Goal: Task Accomplishment & Management: Complete application form

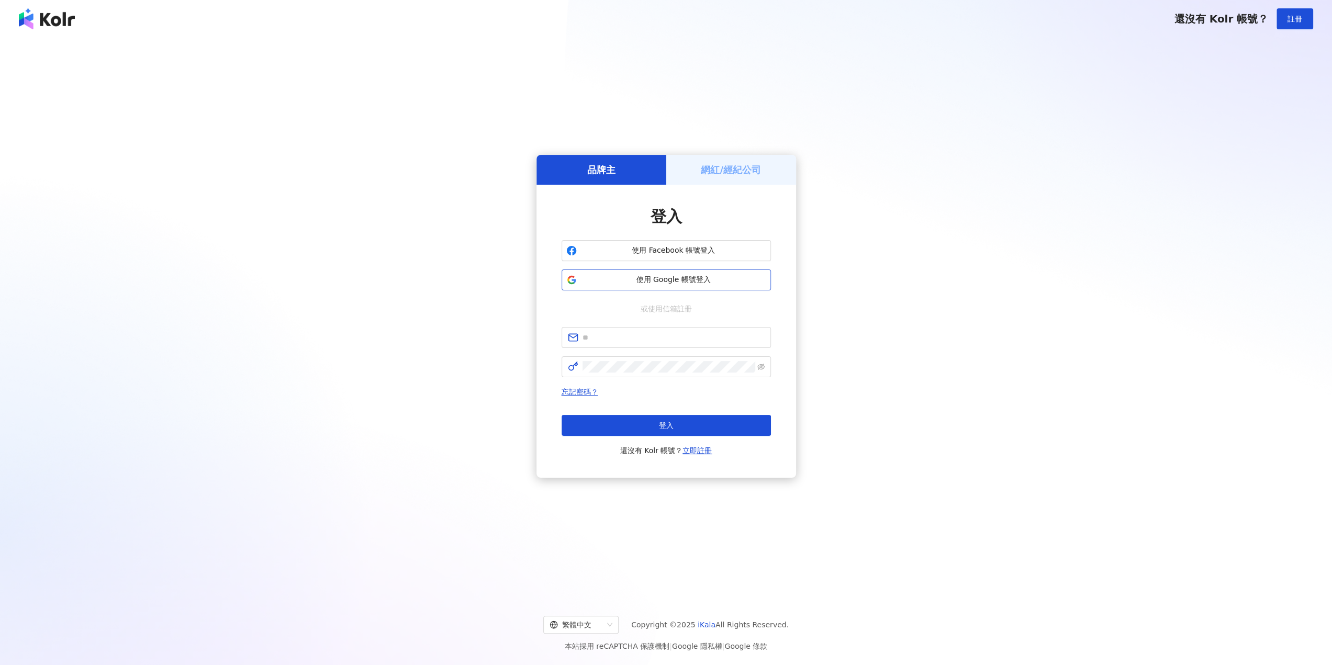
click at [695, 278] on span "使用 Google 帳號登入" at bounding box center [673, 280] width 185 height 10
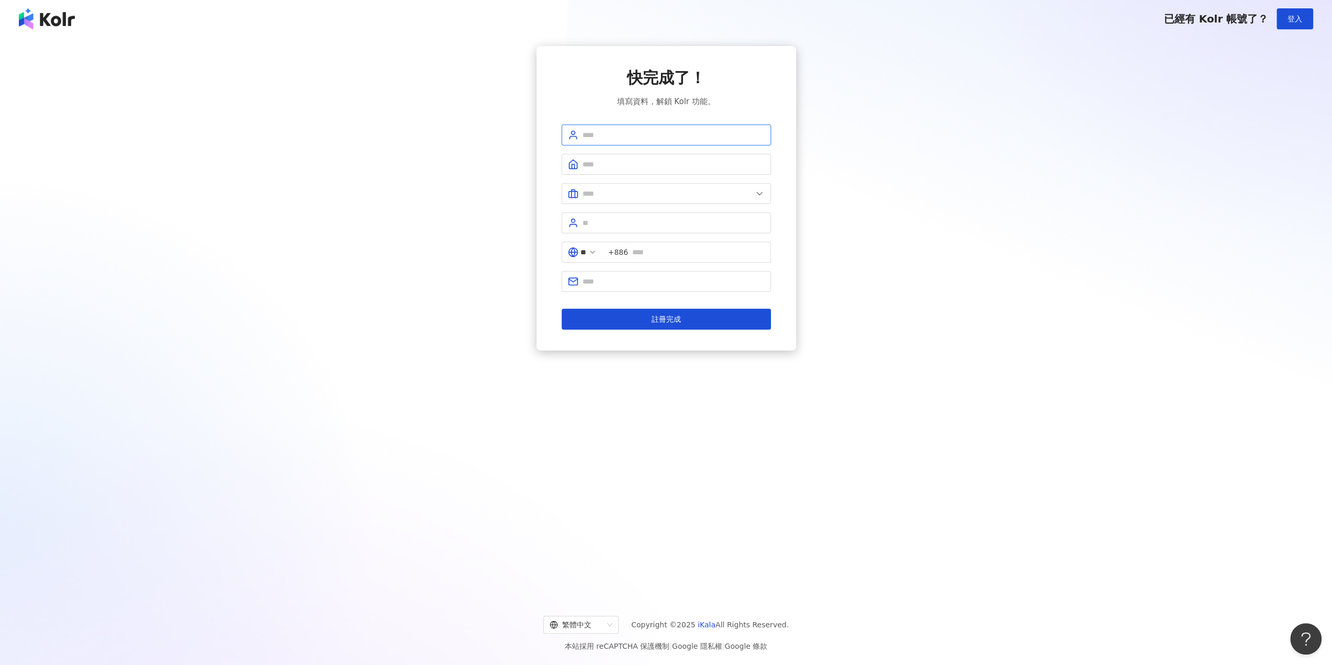
click at [658, 129] on input "text" at bounding box center [673, 135] width 182 height 12
click at [736, 137] on input "text" at bounding box center [673, 135] width 182 height 12
type input "*"
type input "*******"
type input "*"
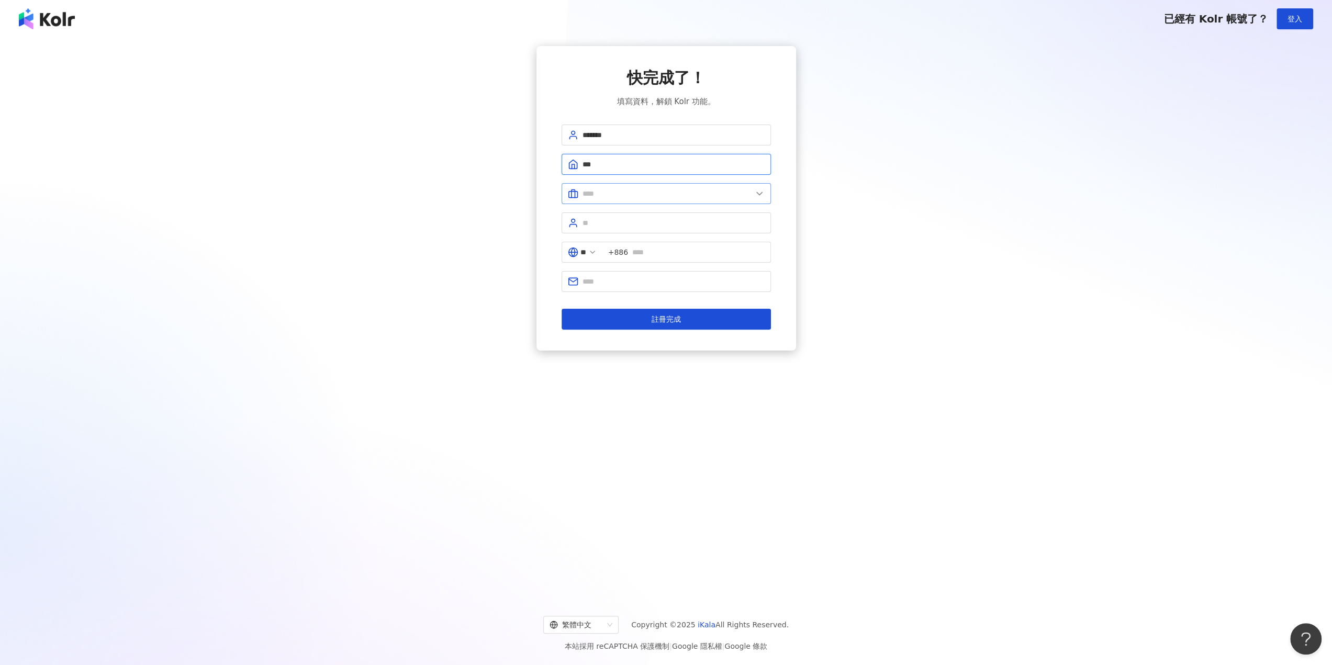
type input "*******"
click at [658, 199] on span at bounding box center [665, 193] width 209 height 21
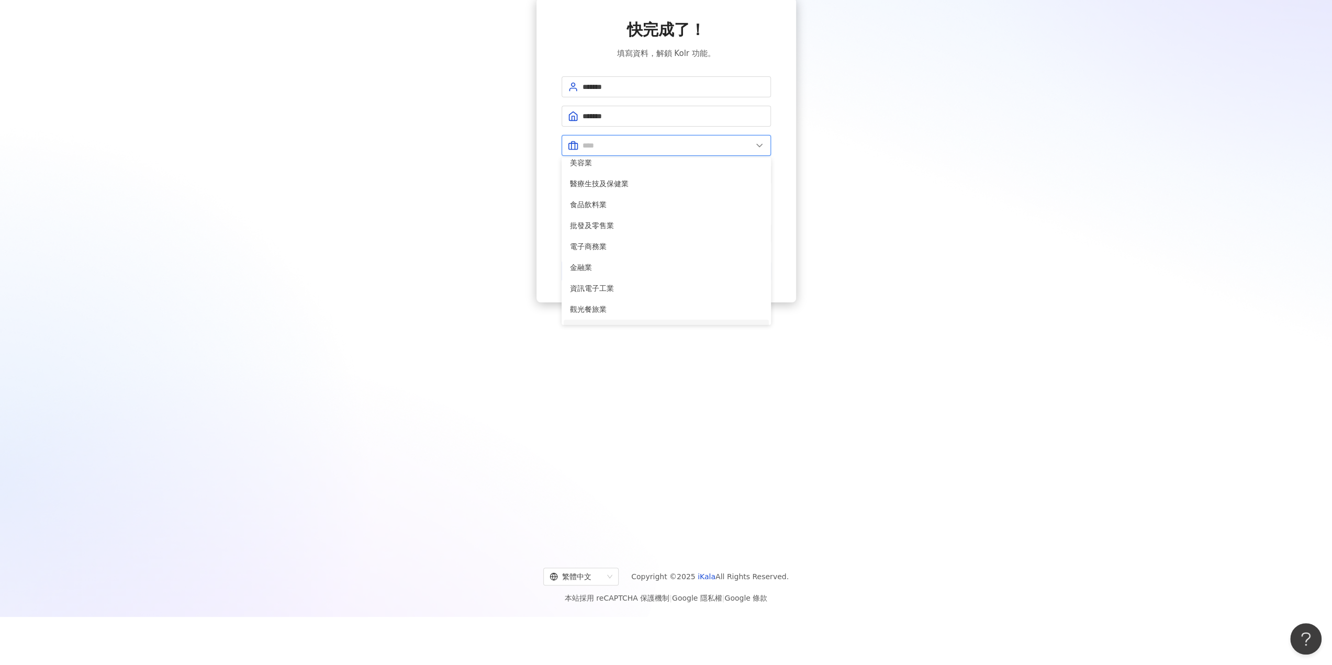
scroll to position [4, 0]
click at [632, 253] on span "電子商務業" at bounding box center [666, 250] width 193 height 12
type input "*****"
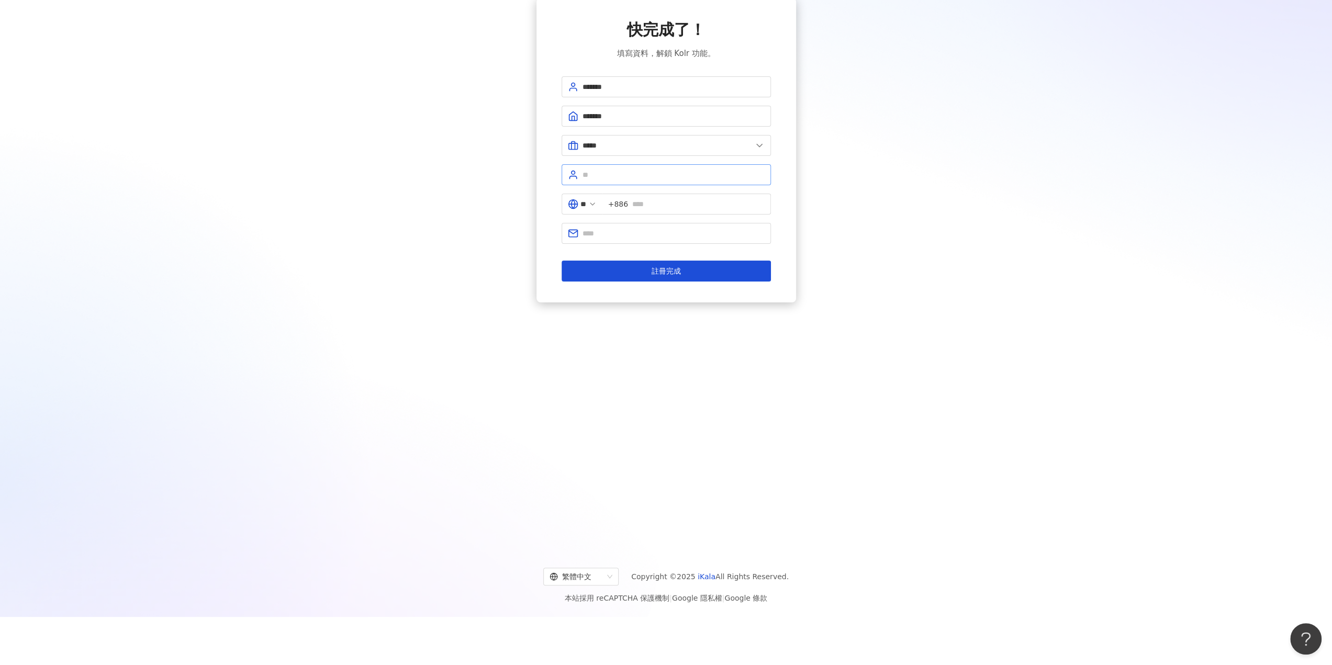
click at [632, 180] on span at bounding box center [665, 174] width 209 height 21
type input "**"
click at [663, 204] on input "text" at bounding box center [698, 204] width 132 height 12
type input "**********"
click at [648, 232] on input "text" at bounding box center [673, 234] width 182 height 12
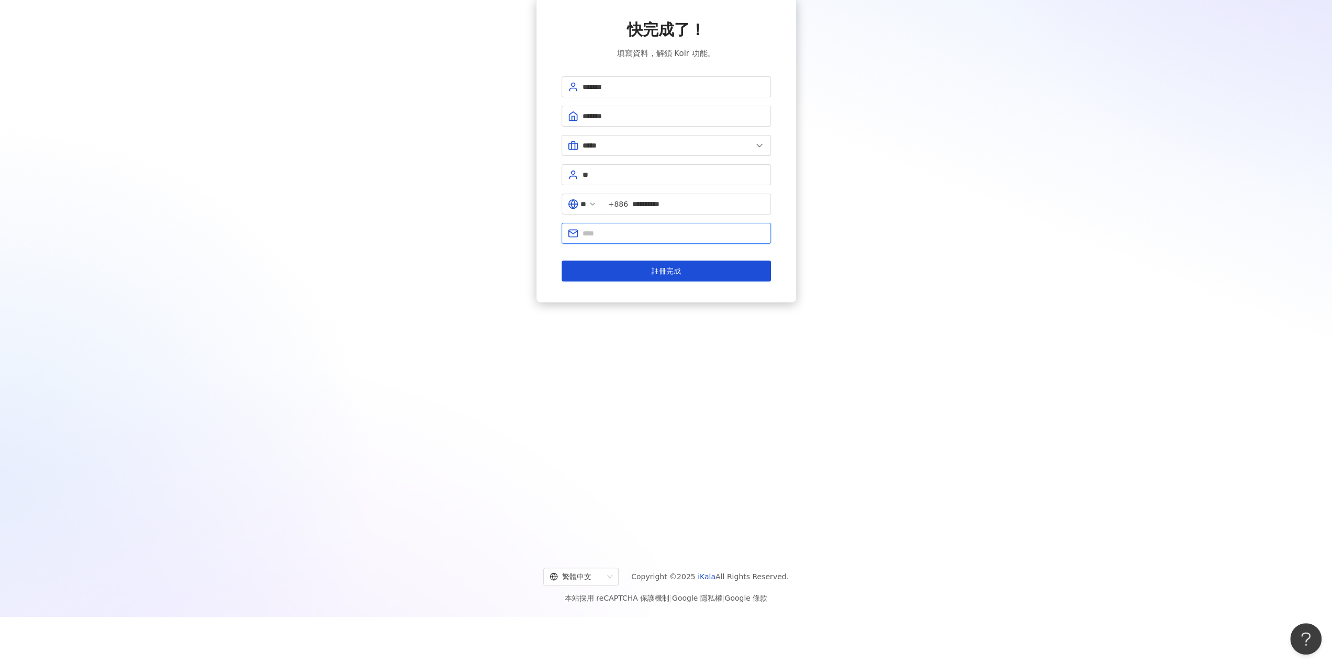
type input "**********"
click at [659, 272] on span "註冊完成" at bounding box center [665, 271] width 29 height 8
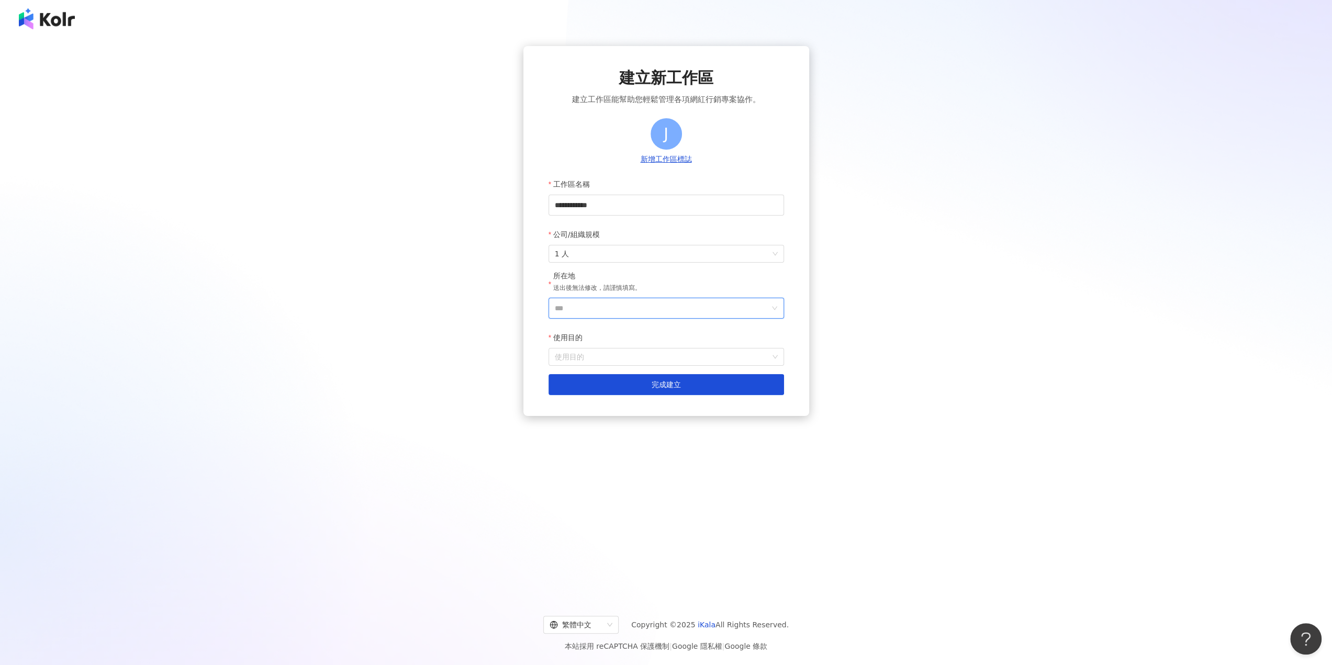
click at [621, 309] on input "***" at bounding box center [662, 308] width 215 height 20
click at [695, 361] on div "台灣" at bounding box center [689, 361] width 15 height 19
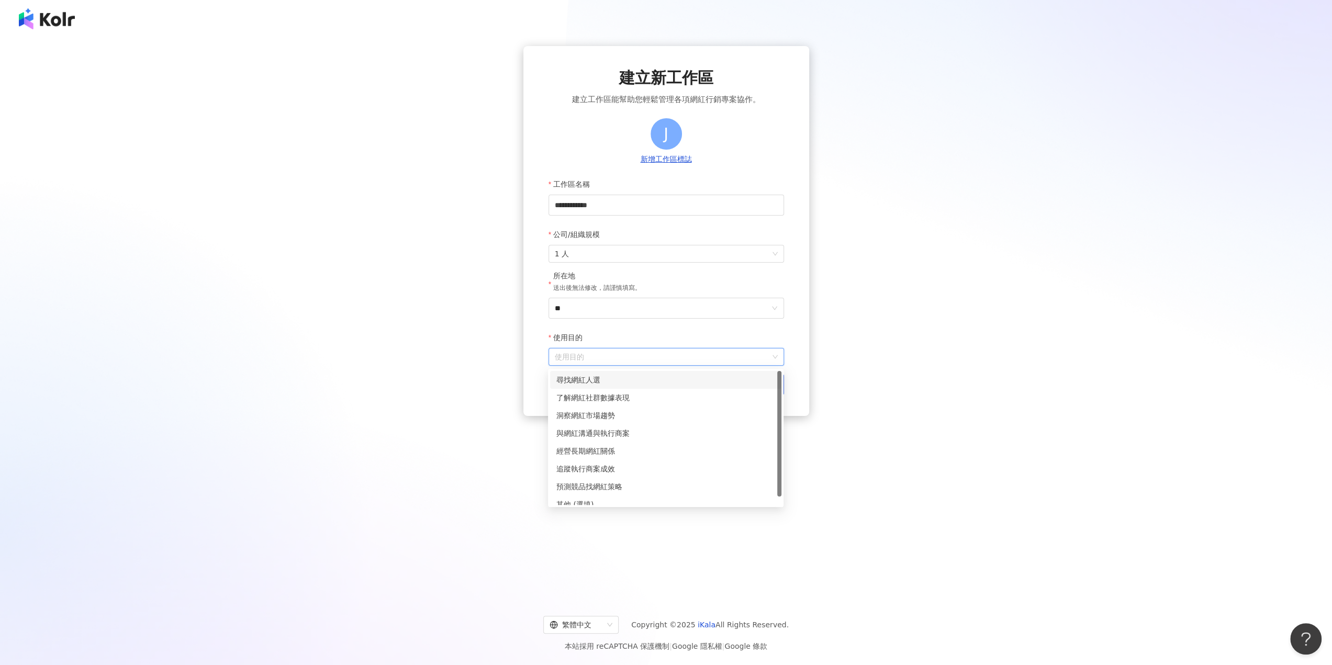
click at [656, 358] on input "使用目的" at bounding box center [666, 357] width 223 height 17
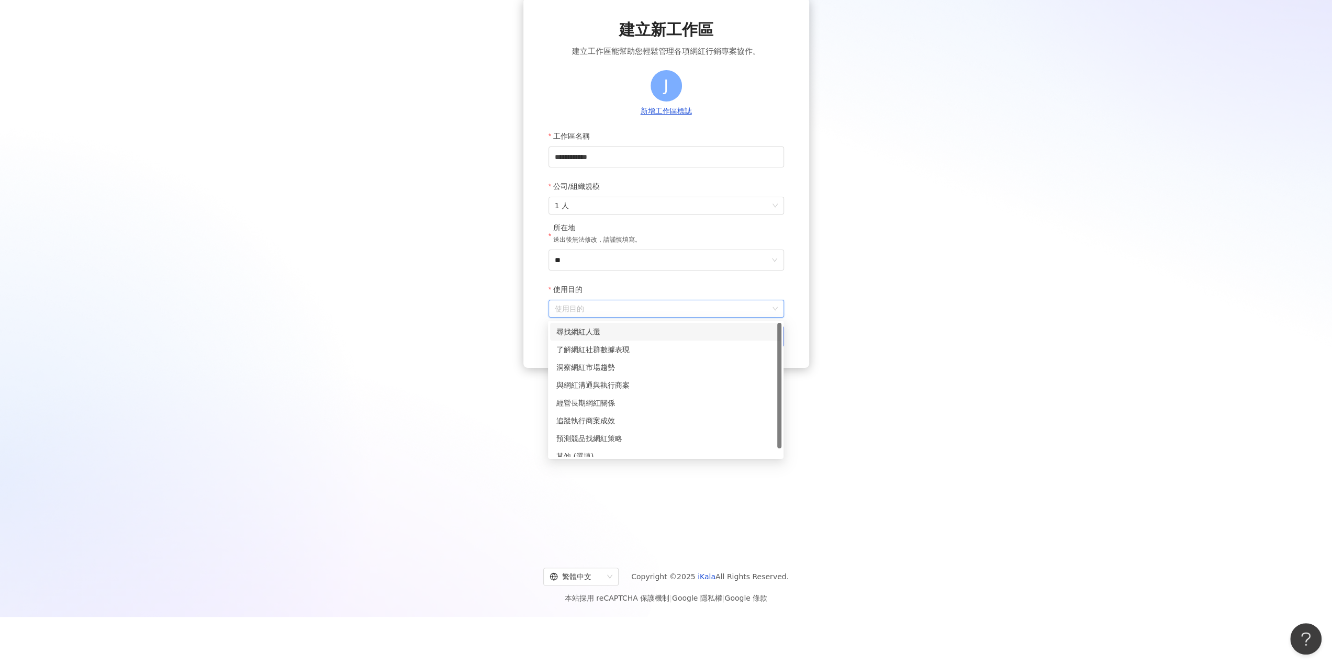
click at [630, 334] on div "尋找網紅人選" at bounding box center [665, 332] width 219 height 12
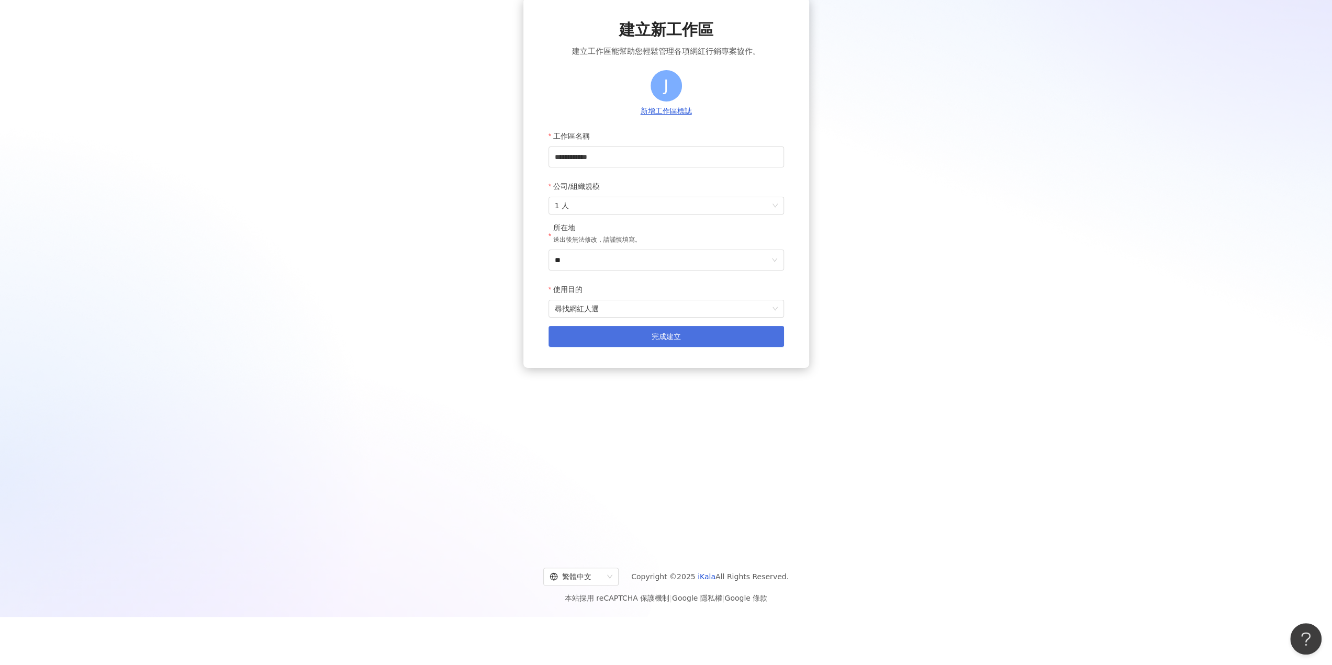
click at [648, 336] on button "完成建立" at bounding box center [665, 336] width 235 height 21
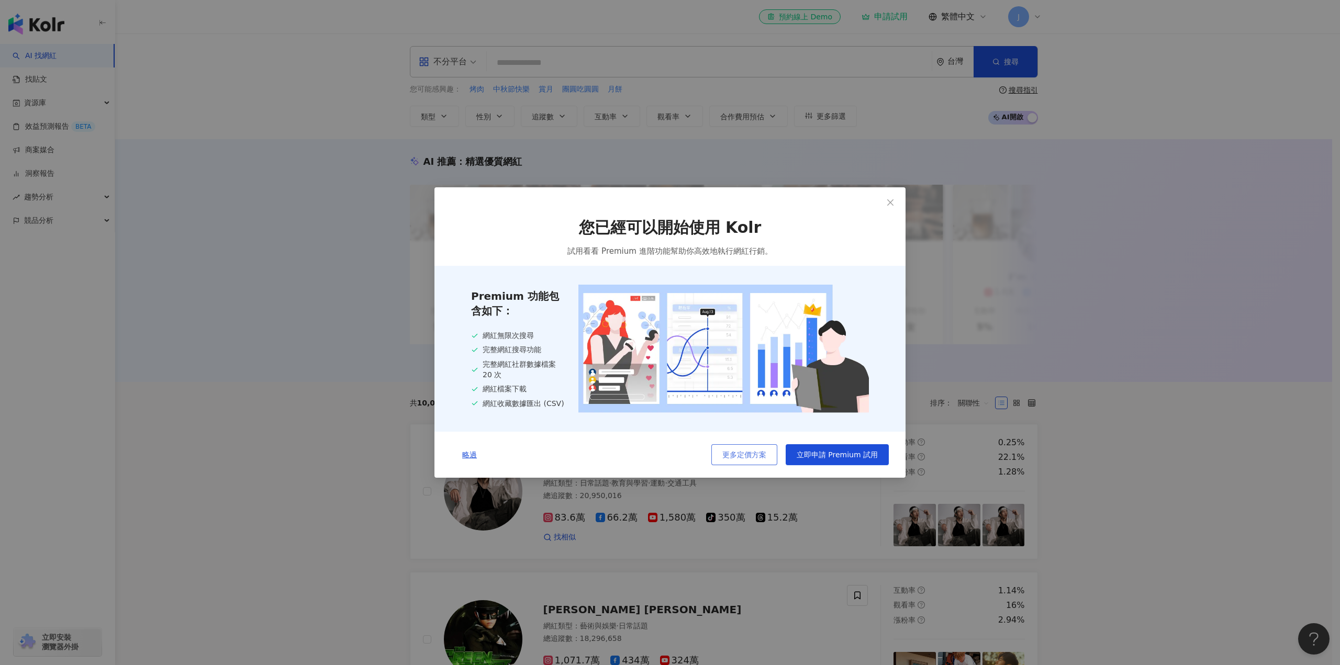
click at [748, 459] on span "更多定價方案" at bounding box center [744, 455] width 44 height 8
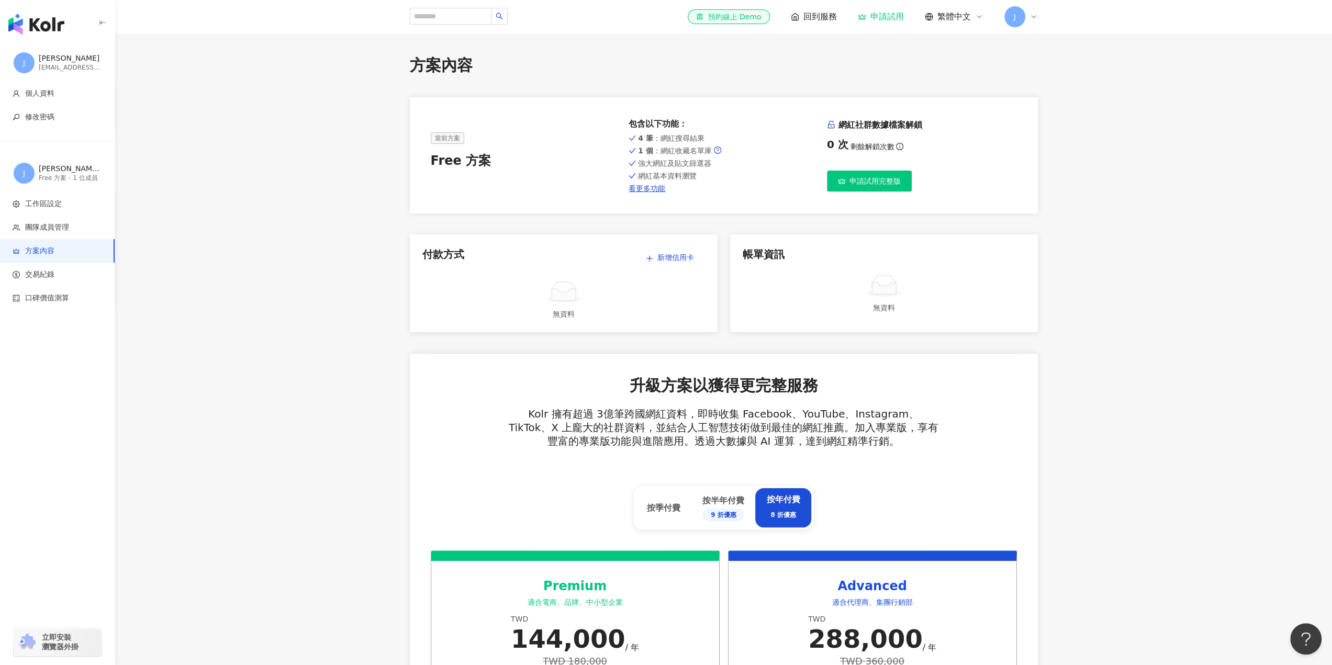
scroll to position [628, 0]
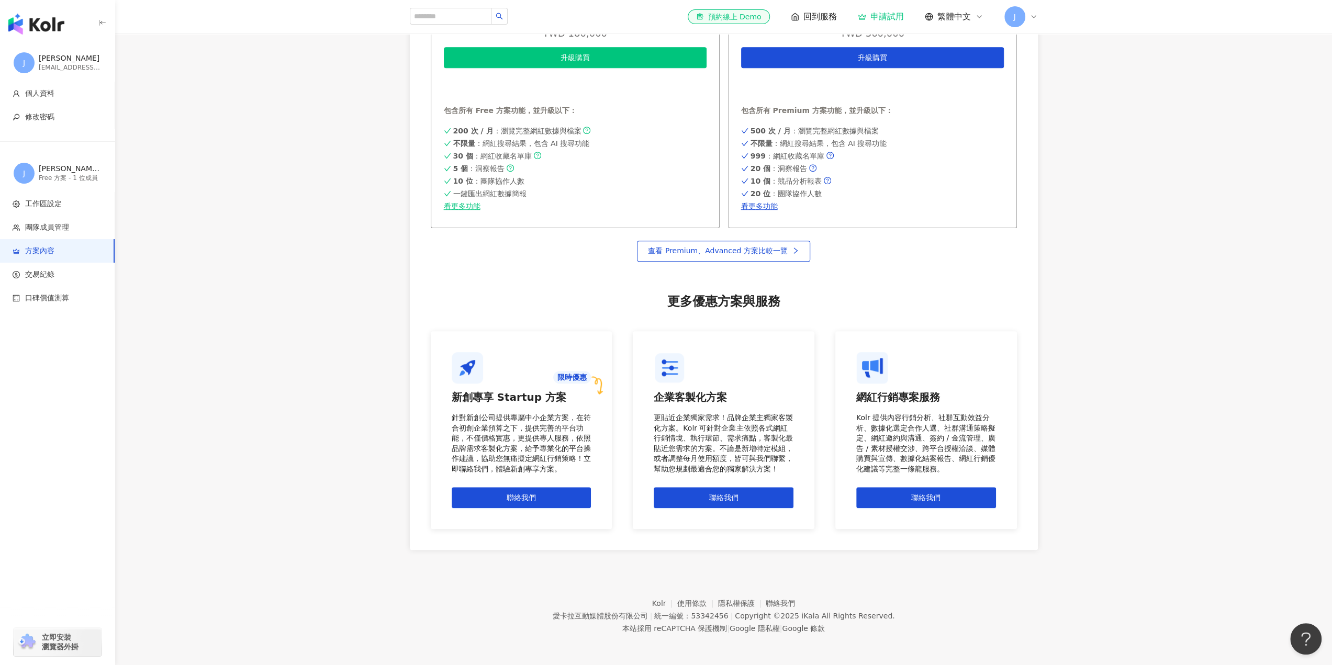
click at [41, 19] on img "button" at bounding box center [36, 24] width 56 height 21
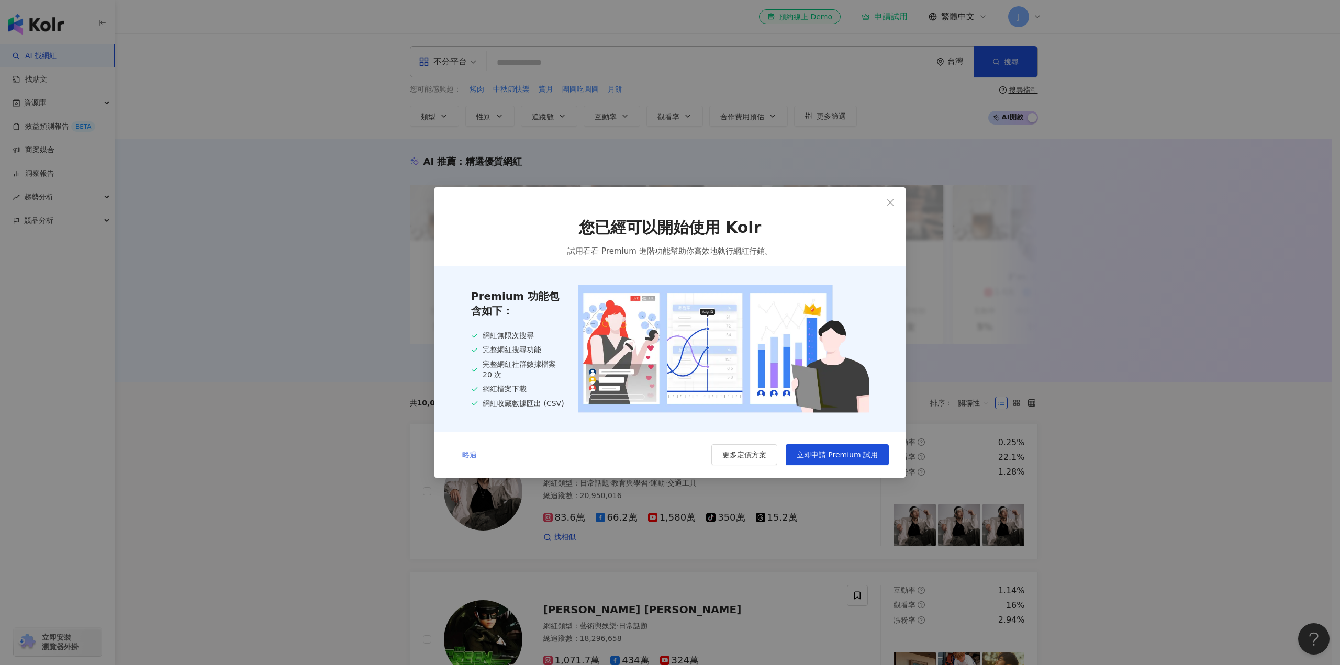
click at [468, 453] on span "略過" at bounding box center [469, 455] width 15 height 8
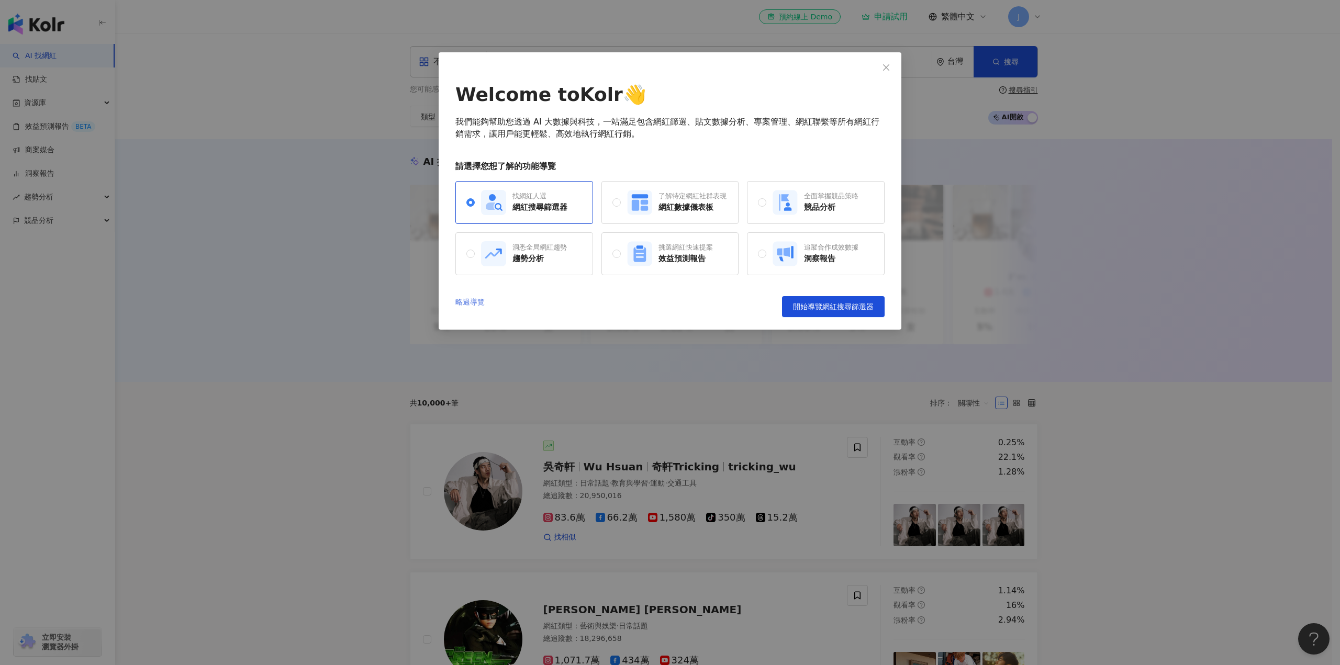
click at [473, 299] on link "略過導覽" at bounding box center [469, 306] width 29 height 21
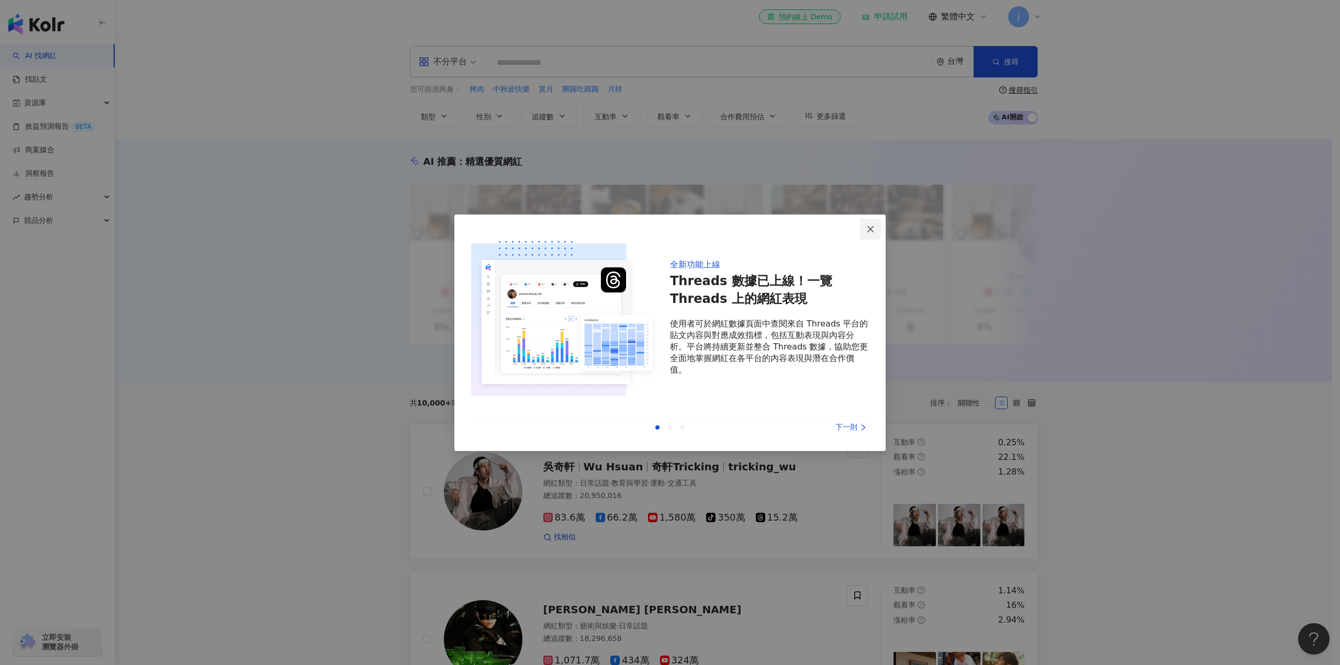
click at [873, 232] on icon "close" at bounding box center [870, 229] width 6 height 6
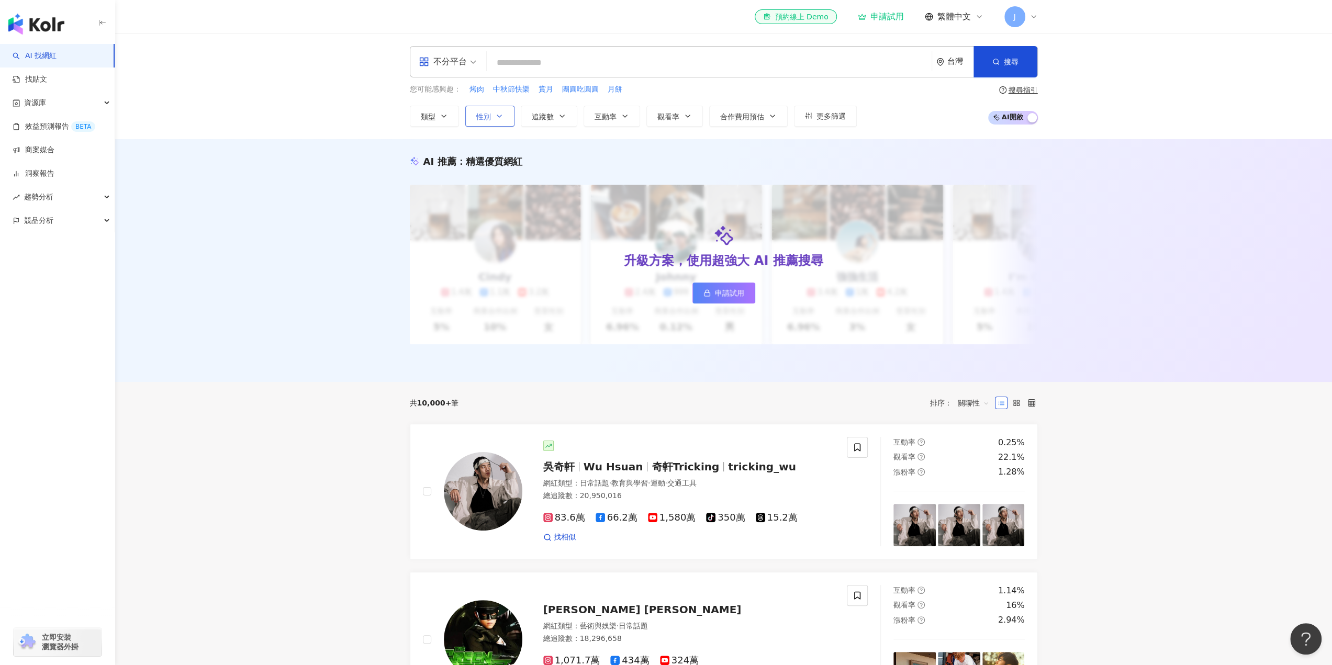
drag, startPoint x: 493, startPoint y: 102, endPoint x: 496, endPoint y: 110, distance: 8.3
click at [493, 102] on div "您可能感興趣： 烤肉 中秋節快樂 賞月 團圓吃圓圓 月餅 類型 性別 追蹤數 互動率 觀看率 合作費用預估 更多篩選" at bounding box center [633, 105] width 447 height 43
click at [496, 110] on button "性別" at bounding box center [489, 116] width 49 height 21
click at [495, 177] on span "女" at bounding box center [492, 178] width 16 height 12
click at [339, 203] on div "AI 推薦 ： 精選優質網紅 升級方案，使用超強大 AI 推薦搜尋 申請試用 Cindy 1.4萬 1.1萬 3.2萬 互動率 5% 商業合作比例 10% 受…" at bounding box center [723, 260] width 1217 height 243
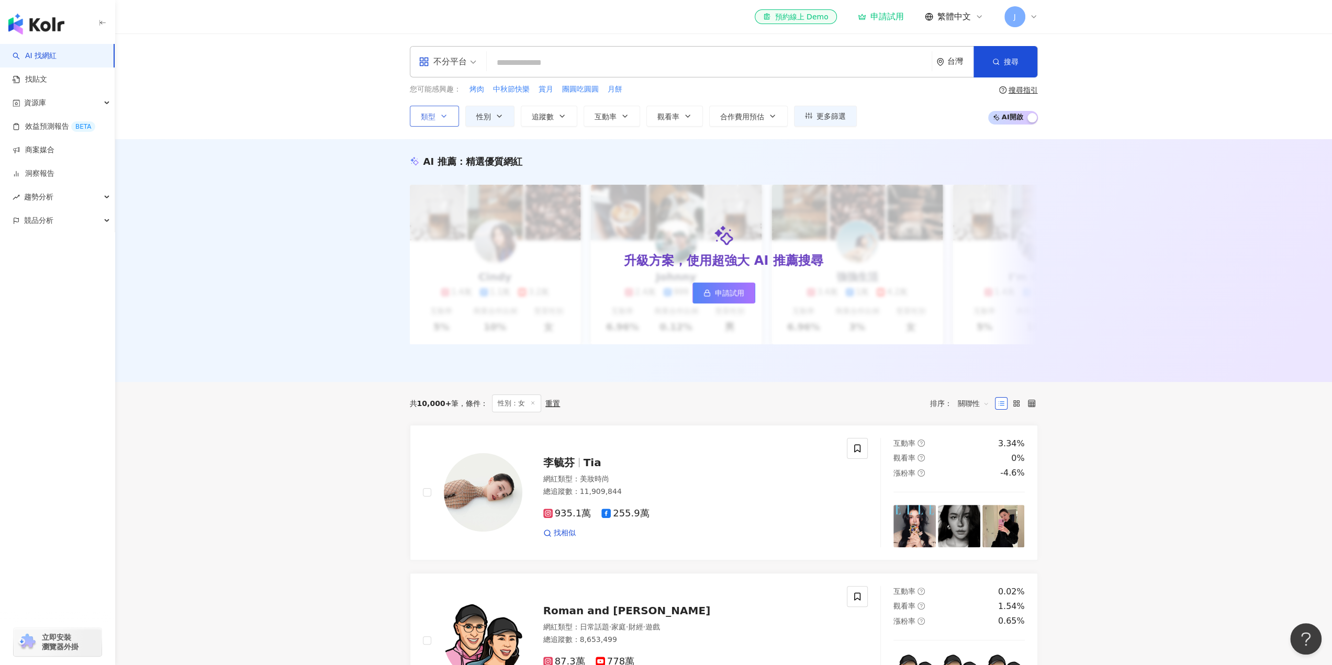
click at [437, 117] on button "類型" at bounding box center [434, 116] width 49 height 21
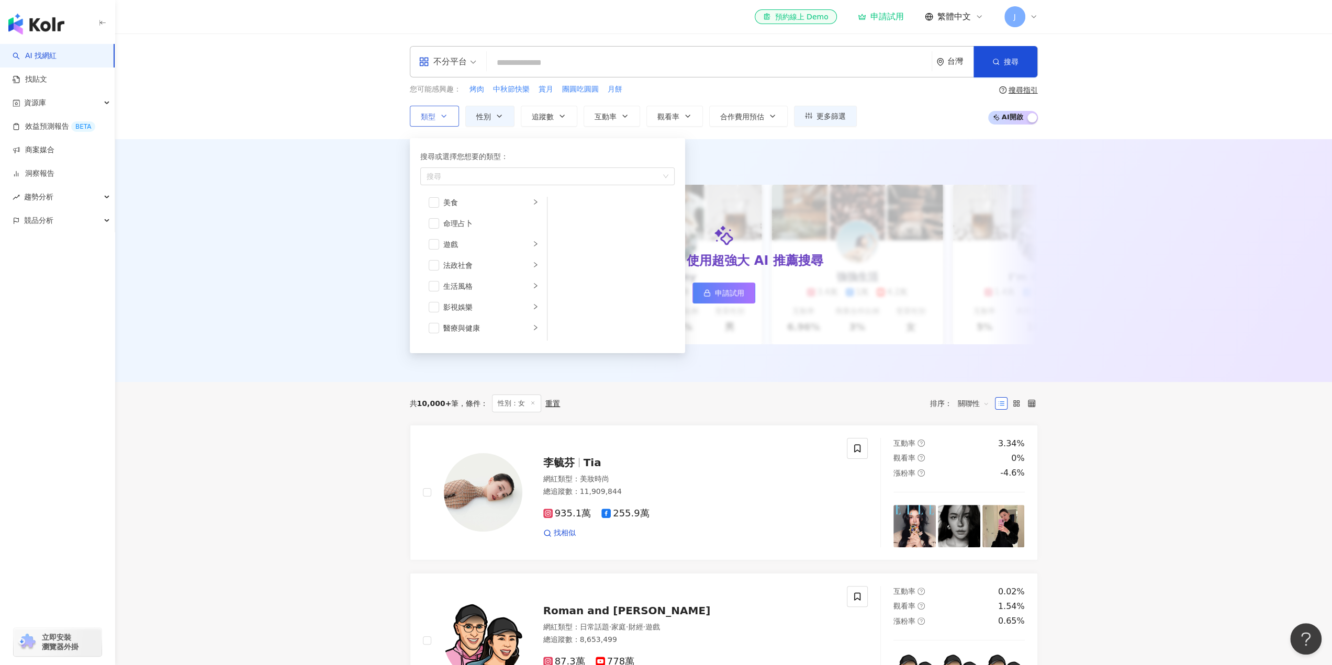
scroll to position [258, 0]
click at [437, 267] on span "button" at bounding box center [434, 265] width 10 height 10
click at [437, 324] on span "button" at bounding box center [434, 328] width 10 height 10
click at [363, 330] on div "AI 推薦 ： 精選優質網紅 升級方案，使用超強大 AI 推薦搜尋 申請試用 Cindy 1.4萬 1.1萬 3.2萬 互動率 5% 商業合作比例 10% 受…" at bounding box center [723, 260] width 1217 height 243
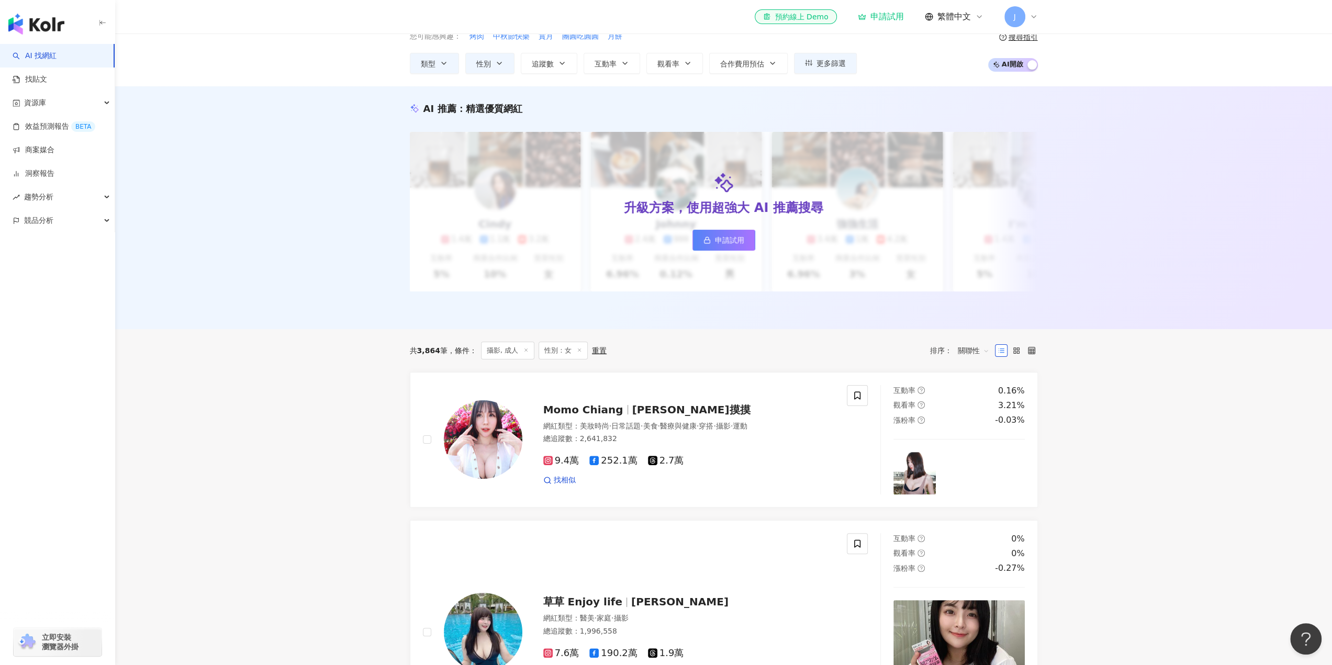
scroll to position [52, 0]
click at [449, 64] on button "類型" at bounding box center [434, 63] width 49 height 21
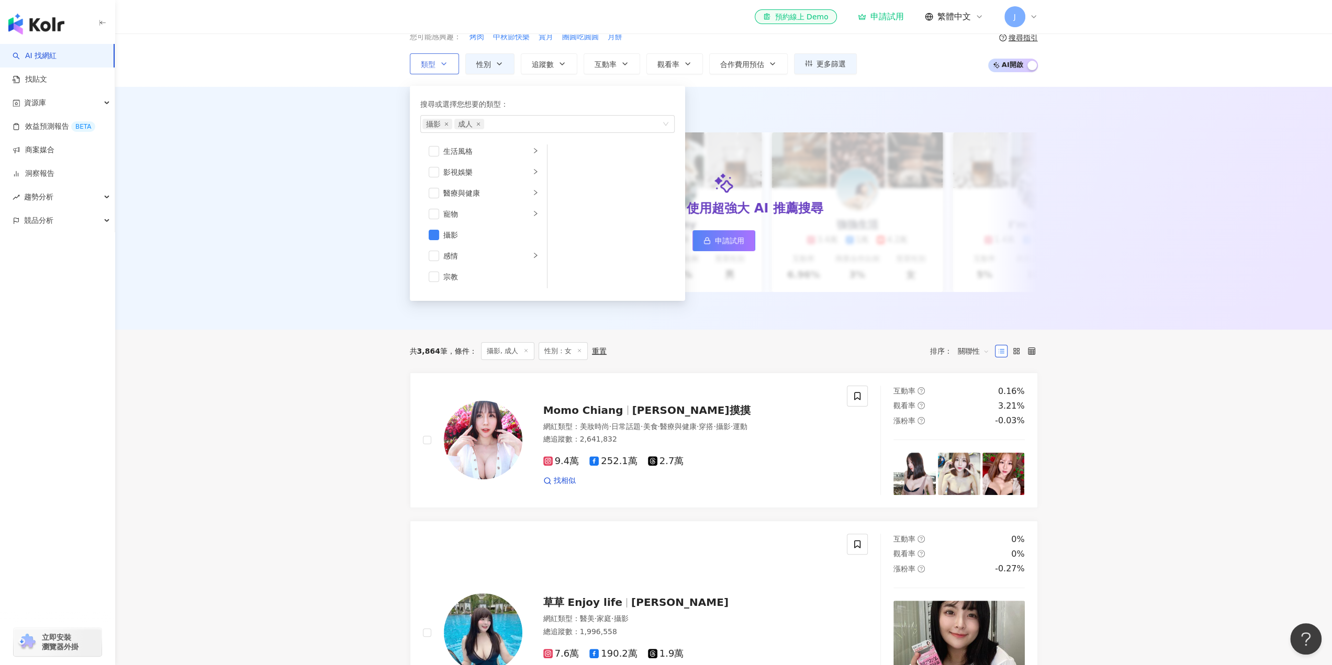
scroll to position [314, 0]
click at [433, 158] on span "button" at bounding box center [434, 157] width 10 height 10
click at [366, 211] on div "AI 推薦 ： 精選優質網紅 升級方案，使用超強大 AI 推薦搜尋 申請試用 Cindy 1.4萬 1.1萬 3.2萬 互動率 5% 商業合作比例 10% 受…" at bounding box center [723, 208] width 1217 height 243
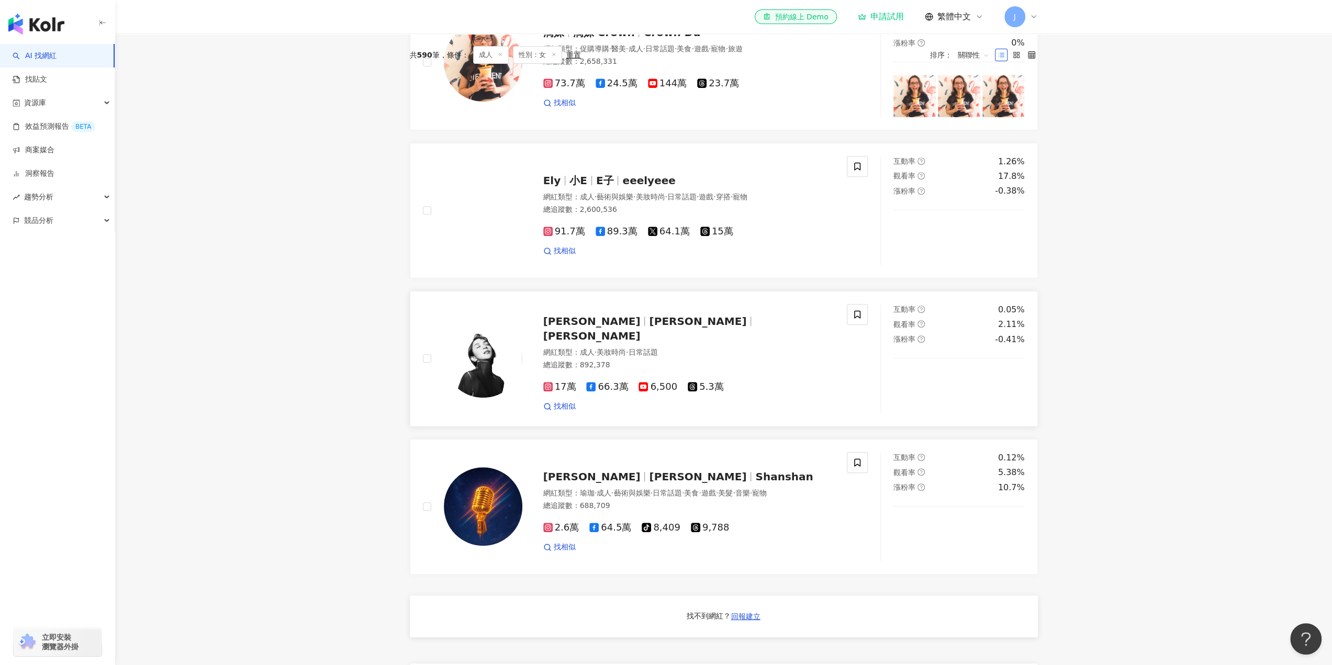
scroll to position [314, 0]
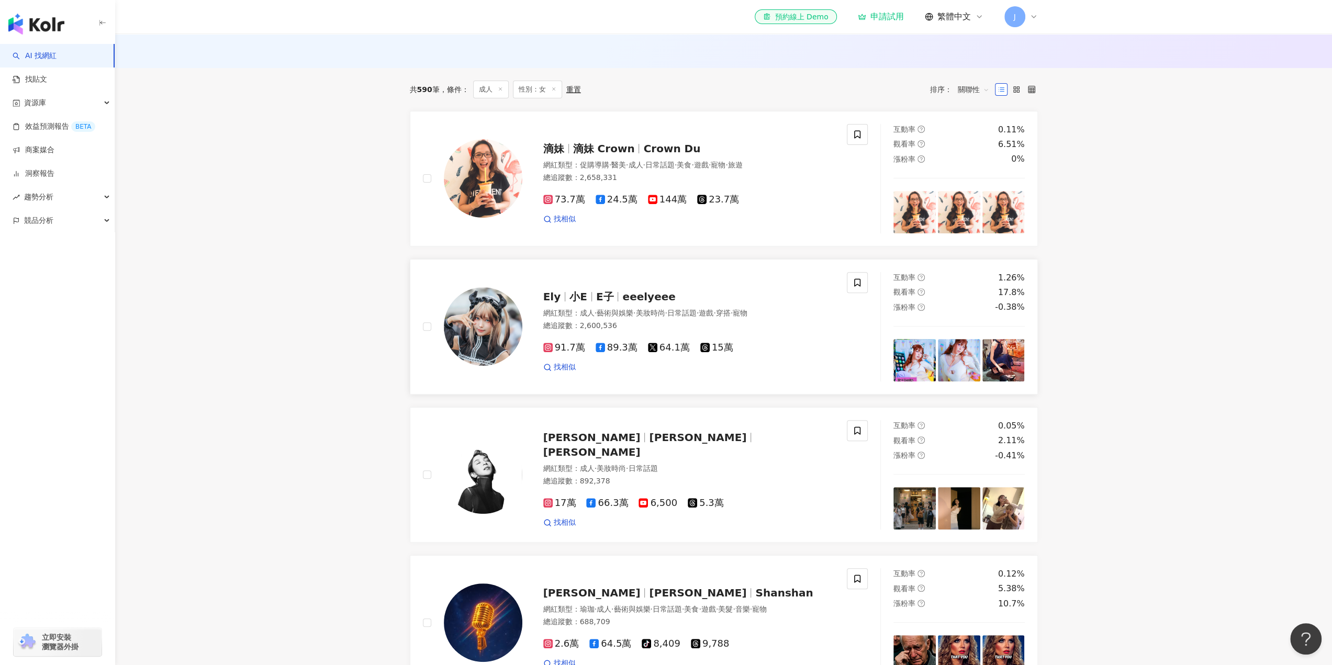
click at [545, 350] on icon at bounding box center [547, 347] width 5 height 5
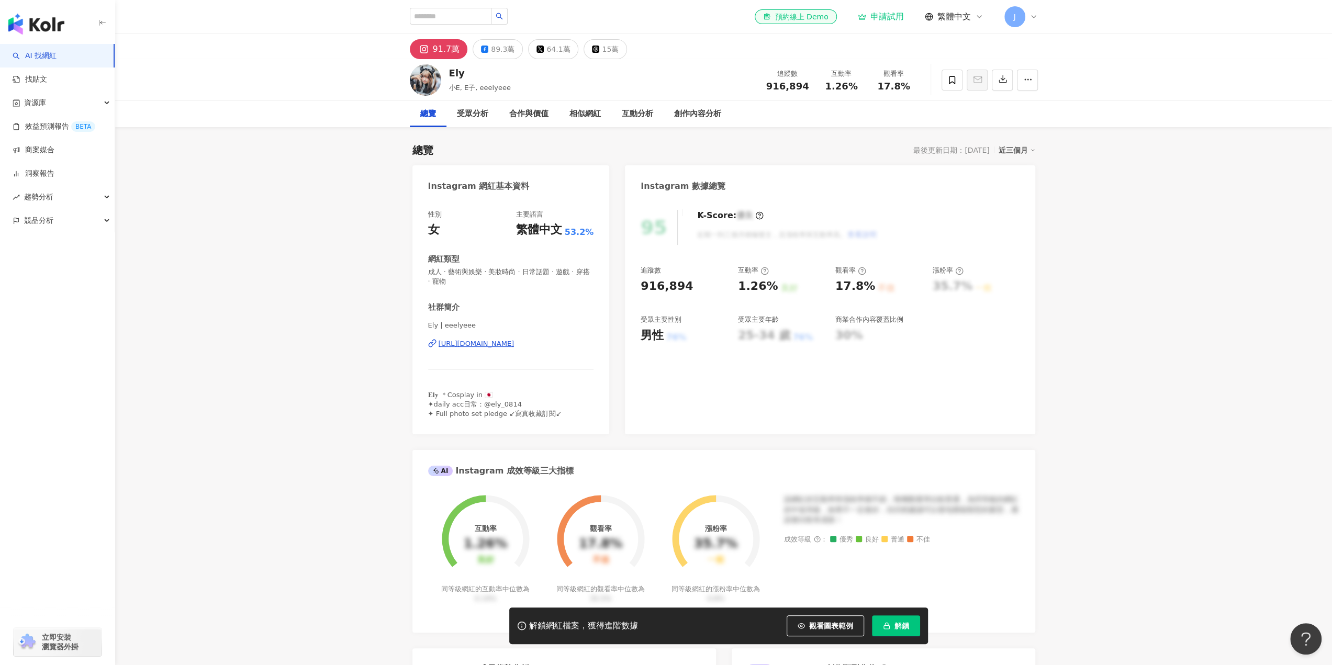
click at [501, 345] on div "https://www.instagram.com/eeelyeee/" at bounding box center [477, 343] width 76 height 9
